Goal: Task Accomplishment & Management: Manage account settings

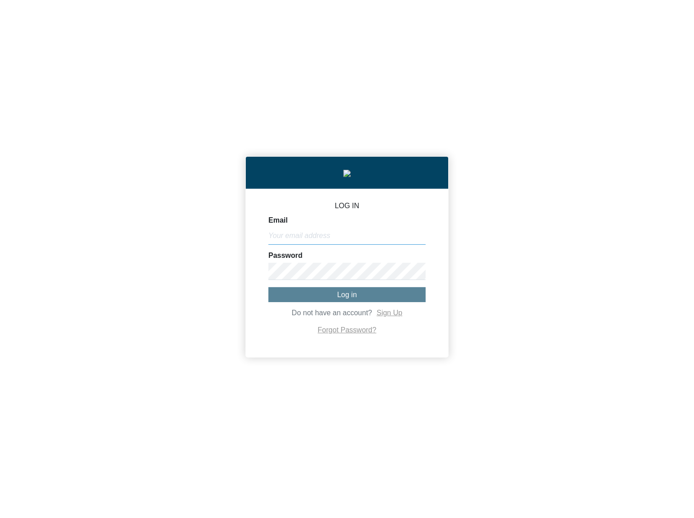
click at [419, 240] on input "Email" at bounding box center [346, 235] width 157 height 17
paste input "[PERSON_NAME][EMAIL_ADDRESS][DOMAIN_NAME]"
type input "[PERSON_NAME][EMAIL_ADDRESS][DOMAIN_NAME]"
click at [515, 246] on div "LOG IN Email [PERSON_NAME][EMAIL_ADDRESS][DOMAIN_NAME] Password Log in Do not h…" at bounding box center [347, 259] width 694 height 518
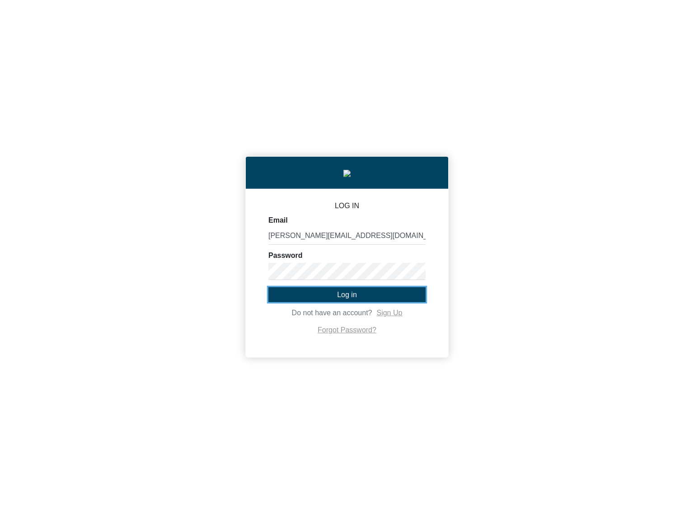
click at [398, 293] on button "Log in" at bounding box center [346, 294] width 157 height 15
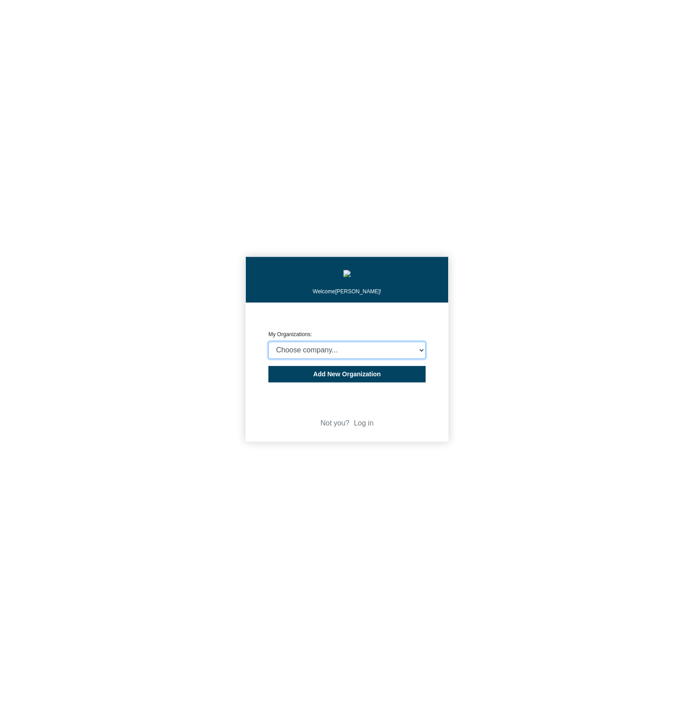
click at [268, 342] on select "Choose company... CARBON ANALYTICS LIMITED test6 Nekton Capital Limited Pacha S…" at bounding box center [346, 350] width 157 height 17
select select "4403414"
click option "test6" at bounding box center [0, 0] width 0 height 0
